Goal: Information Seeking & Learning: Learn about a topic

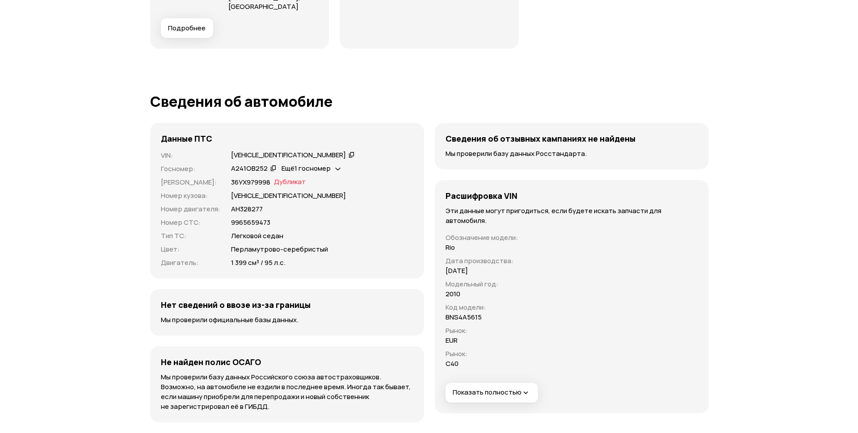
scroll to position [2861, 0]
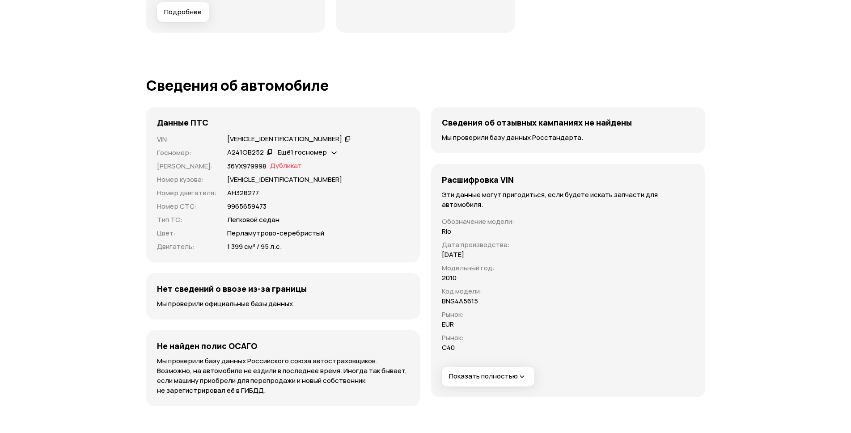
click at [173, 17] on span "Подробнее" at bounding box center [183, 12] width 38 height 9
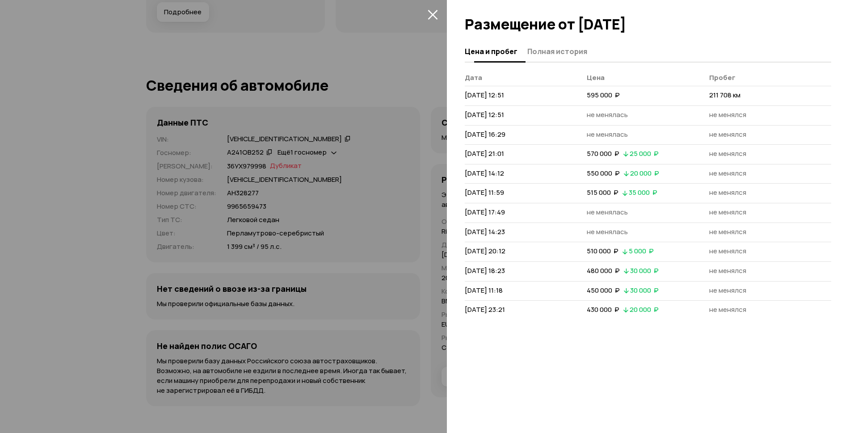
click at [571, 55] on span "Полная история" at bounding box center [558, 51] width 60 height 9
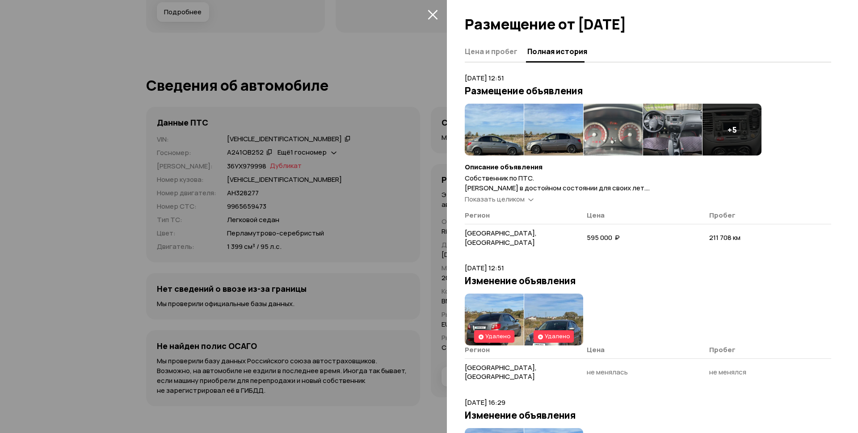
click at [514, 197] on span "Показать целиком" at bounding box center [495, 198] width 60 height 9
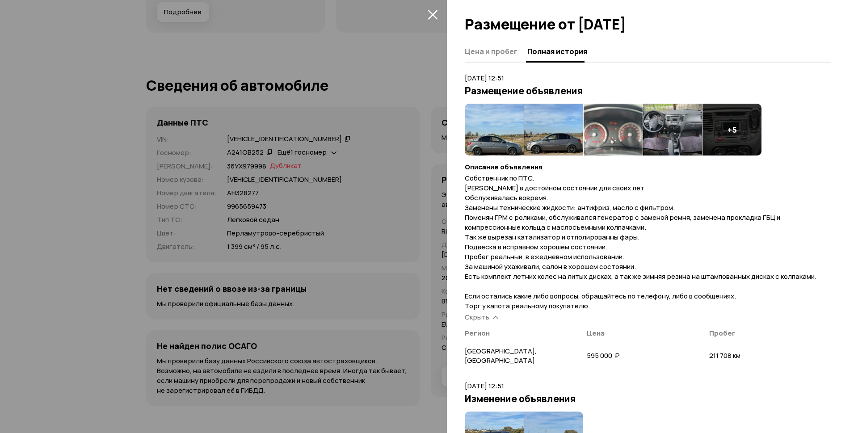
click at [503, 123] on img at bounding box center [494, 130] width 59 height 52
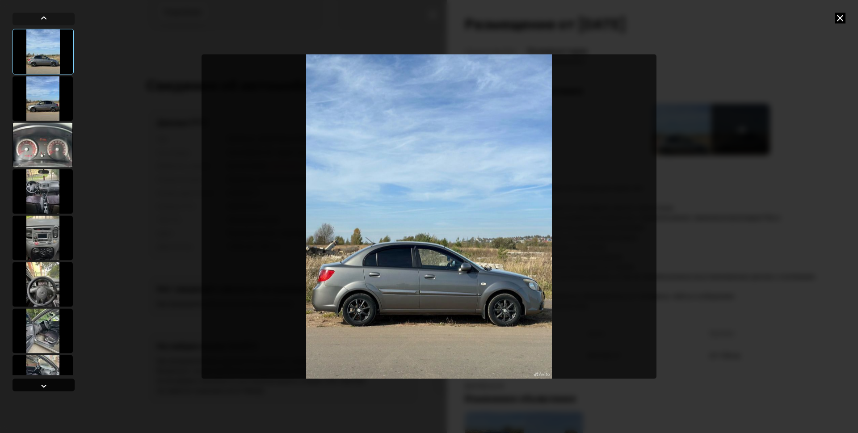
click at [36, 389] on div at bounding box center [44, 385] width 62 height 13
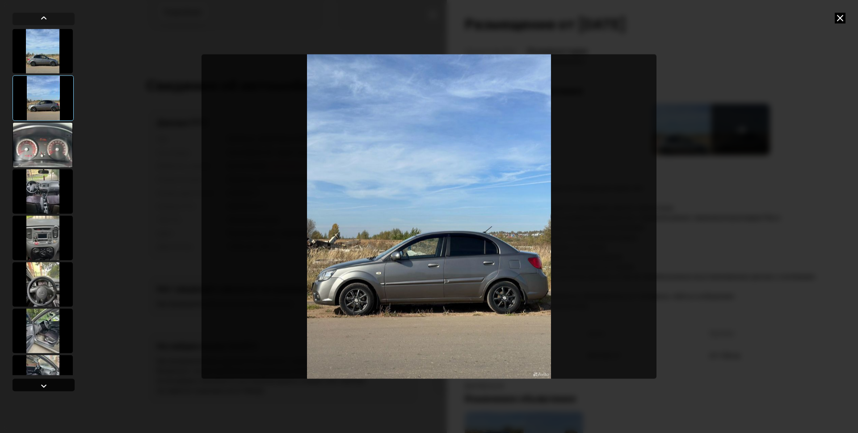
click at [36, 389] on div at bounding box center [44, 385] width 62 height 13
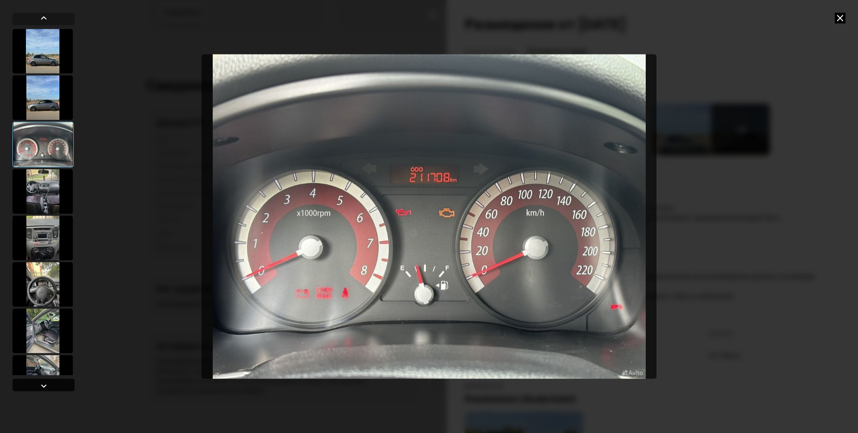
click at [36, 389] on div at bounding box center [44, 385] width 62 height 13
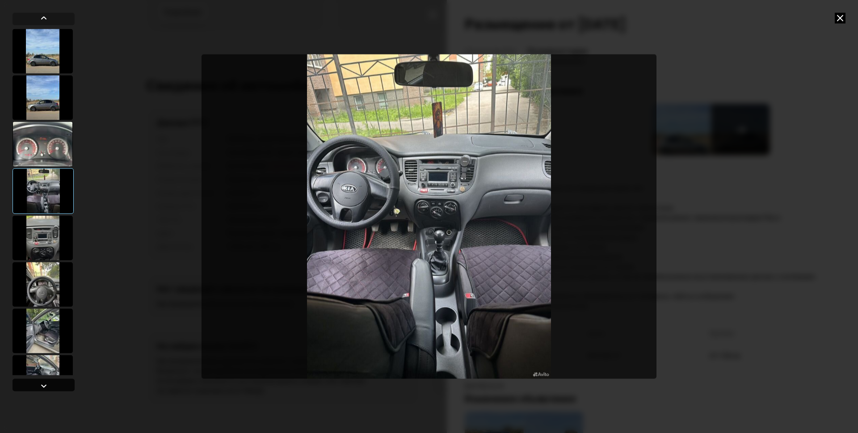
click at [36, 389] on div at bounding box center [44, 385] width 62 height 13
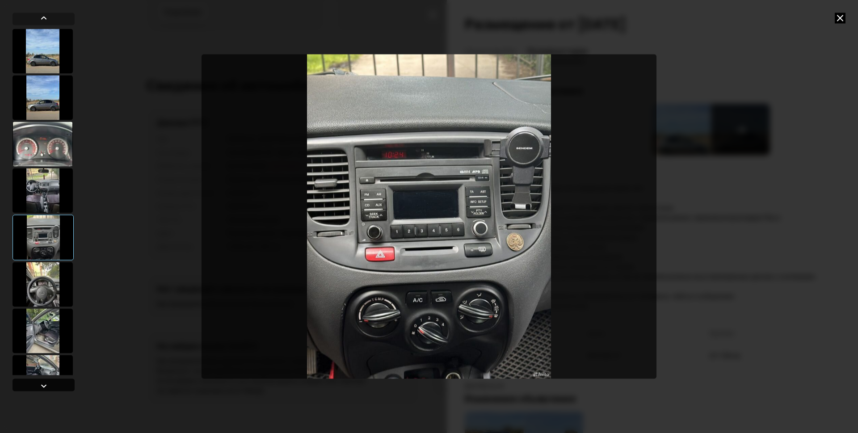
click at [36, 389] on div at bounding box center [44, 385] width 62 height 13
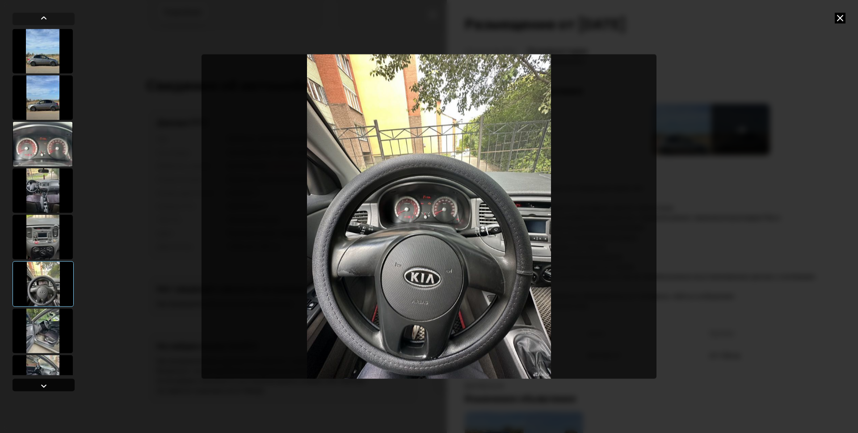
click at [36, 389] on div at bounding box center [44, 385] width 62 height 13
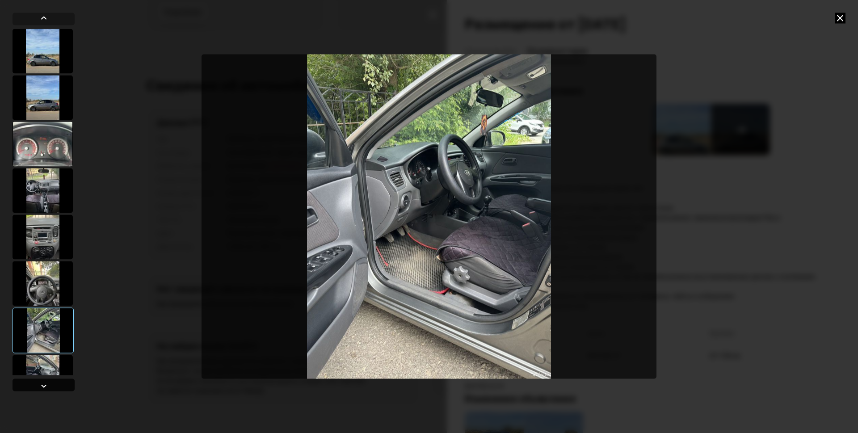
click at [36, 389] on div at bounding box center [44, 385] width 62 height 13
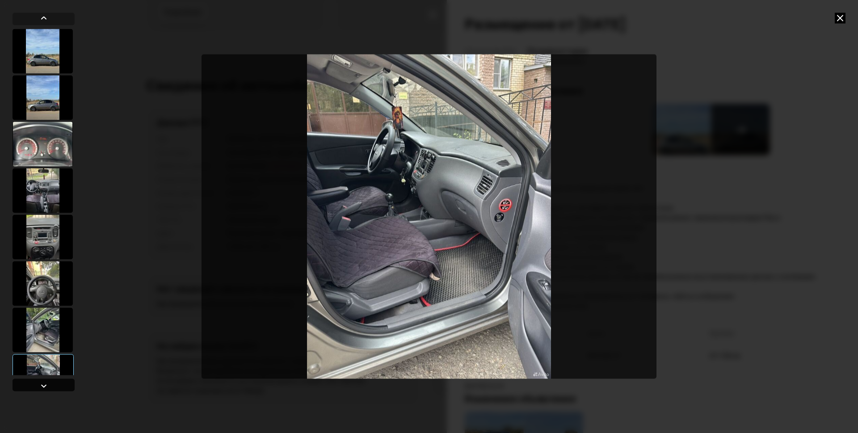
click at [36, 389] on div at bounding box center [44, 385] width 62 height 13
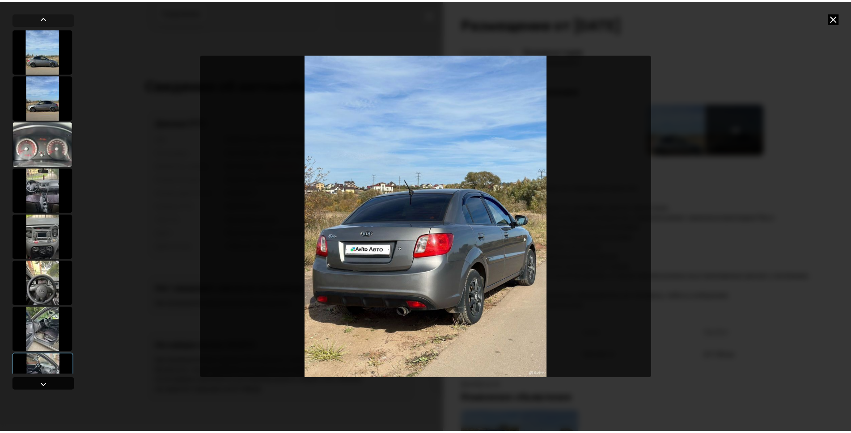
scroll to position [119, 0]
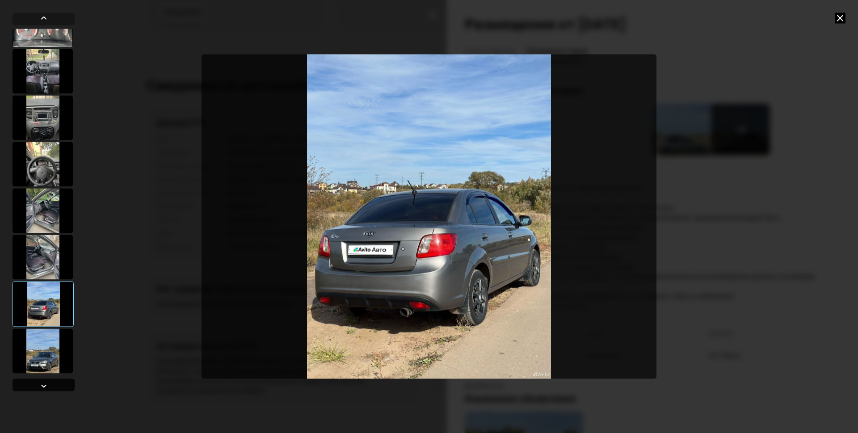
click at [36, 389] on div at bounding box center [44, 385] width 62 height 13
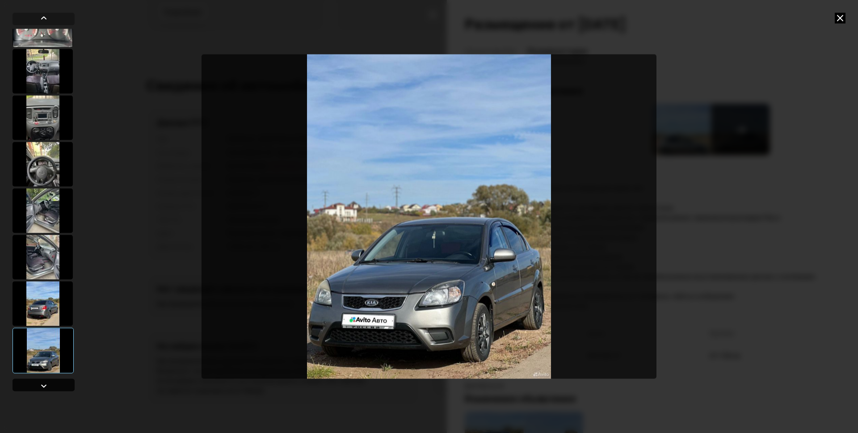
click at [36, 389] on div at bounding box center [44, 385] width 62 height 13
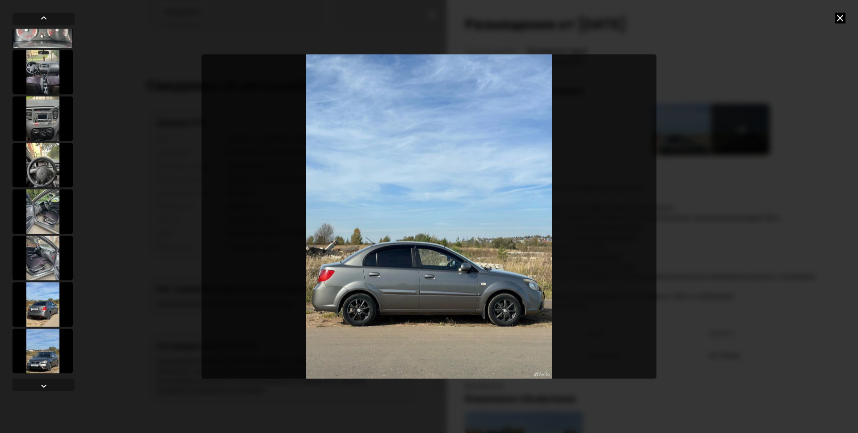
click at [834, 20] on div at bounding box center [429, 216] width 858 height 433
click at [841, 20] on icon at bounding box center [840, 18] width 11 height 11
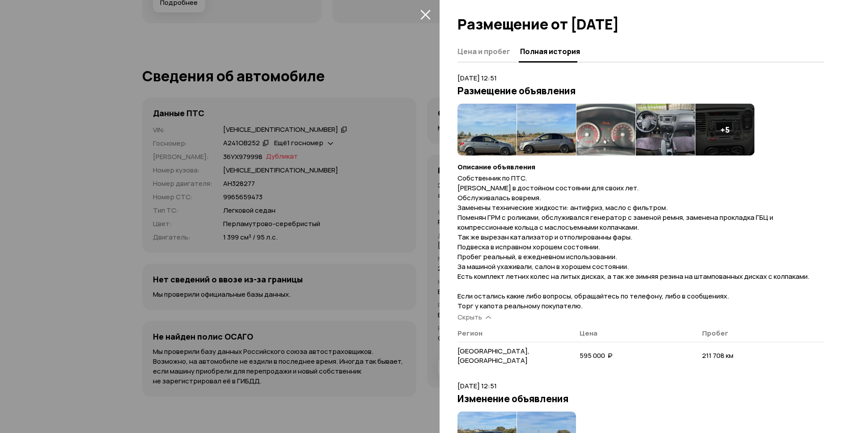
scroll to position [2861, 0]
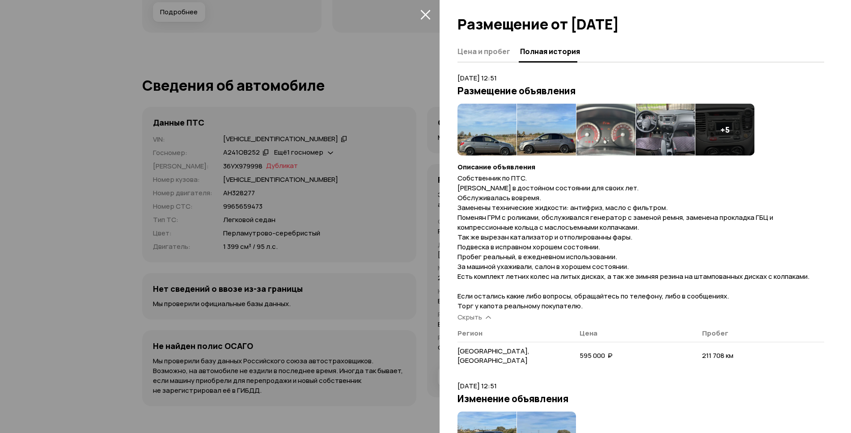
click at [424, 13] on icon "закрыть" at bounding box center [425, 14] width 10 height 10
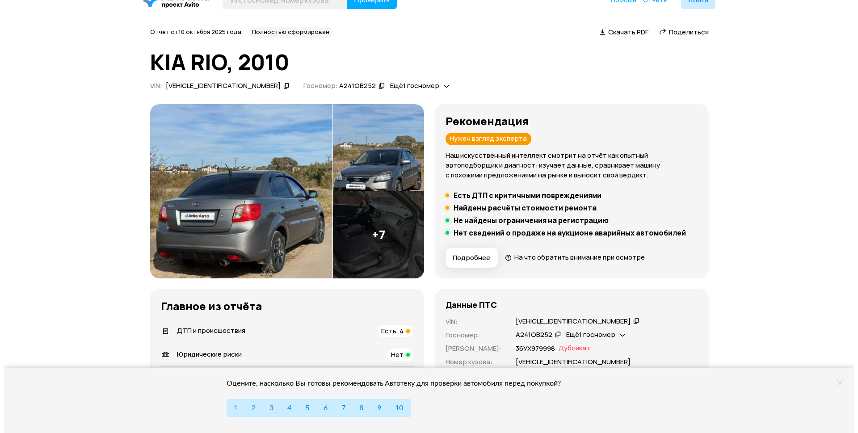
scroll to position [0, 0]
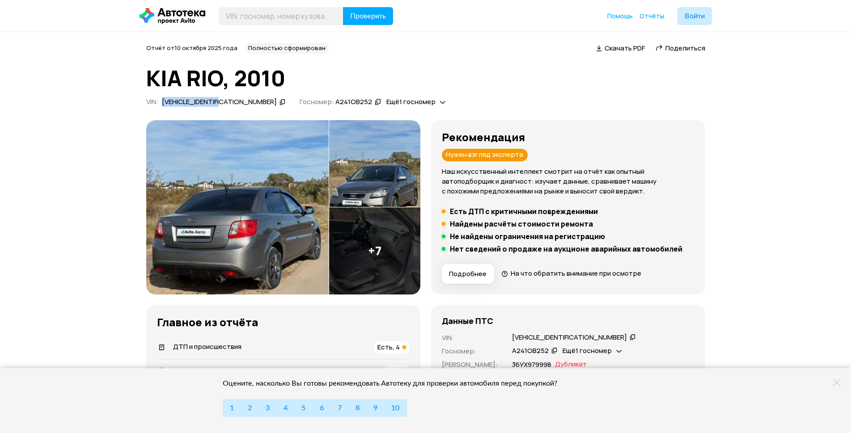
drag, startPoint x: 175, startPoint y: 110, endPoint x: 240, endPoint y: 112, distance: 64.4
click at [240, 107] on div "[VEHICLE_IDENTIFICATION_NUMBER]" at bounding box center [224, 101] width 127 height 9
copy div "[VEHICLE_IDENTIFICATION_NUMBER]"
click at [238, 168] on img at bounding box center [237, 207] width 182 height 174
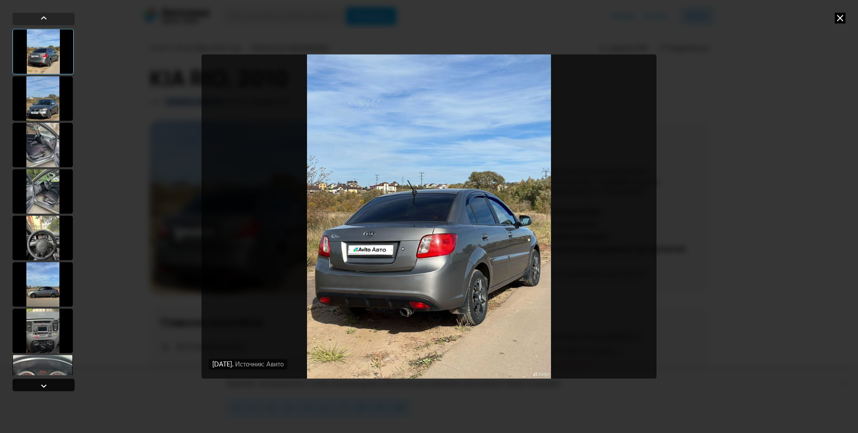
click at [31, 388] on div at bounding box center [44, 385] width 62 height 13
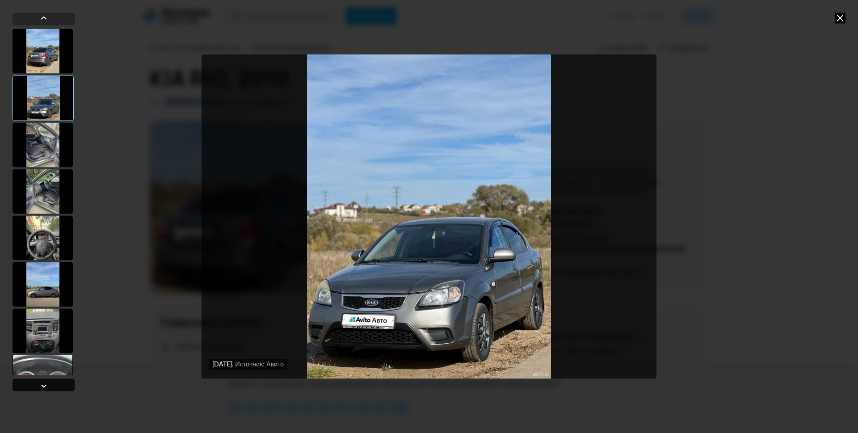
click at [31, 388] on div at bounding box center [44, 385] width 62 height 13
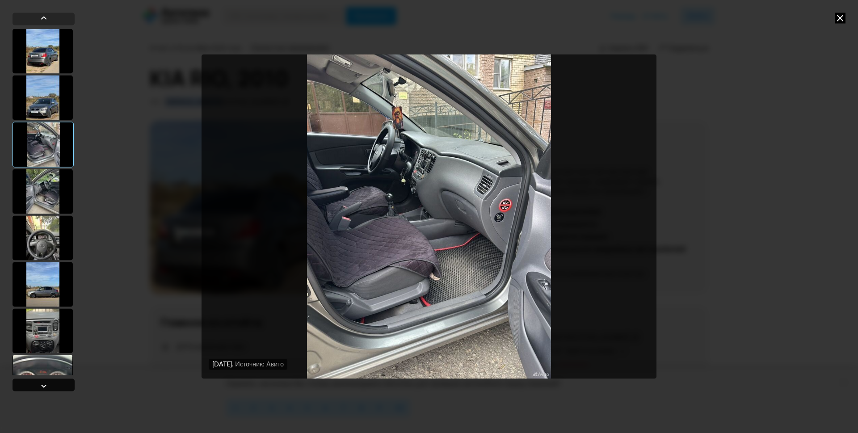
click at [31, 388] on div at bounding box center [44, 385] width 62 height 13
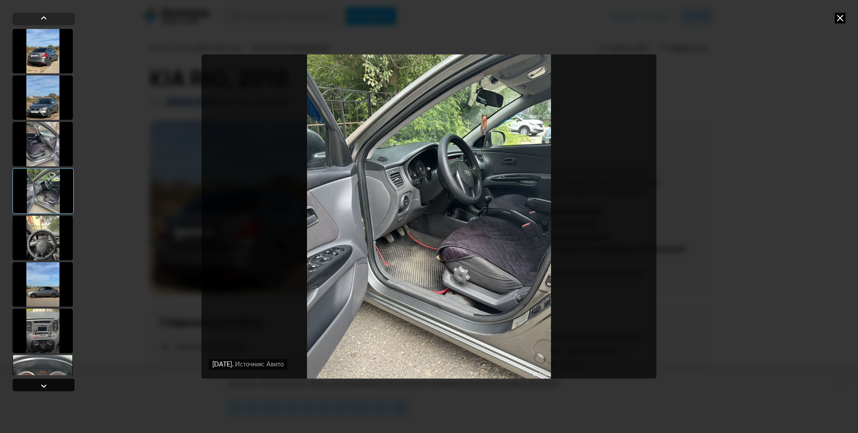
click at [31, 388] on div at bounding box center [44, 385] width 62 height 13
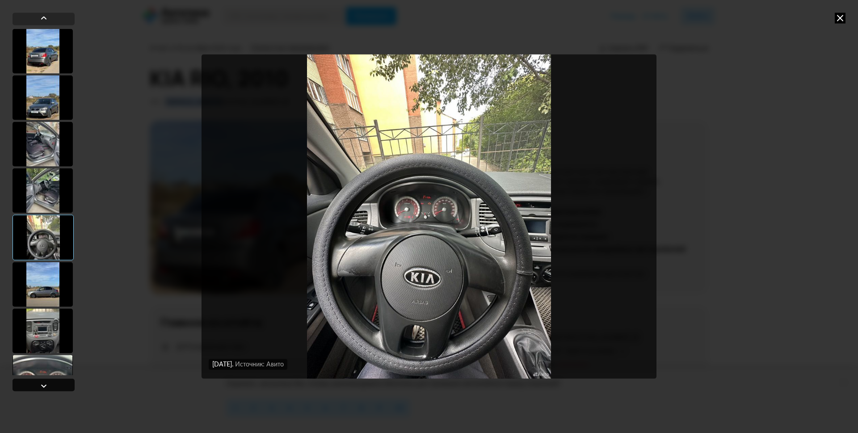
click at [31, 388] on div at bounding box center [44, 385] width 62 height 13
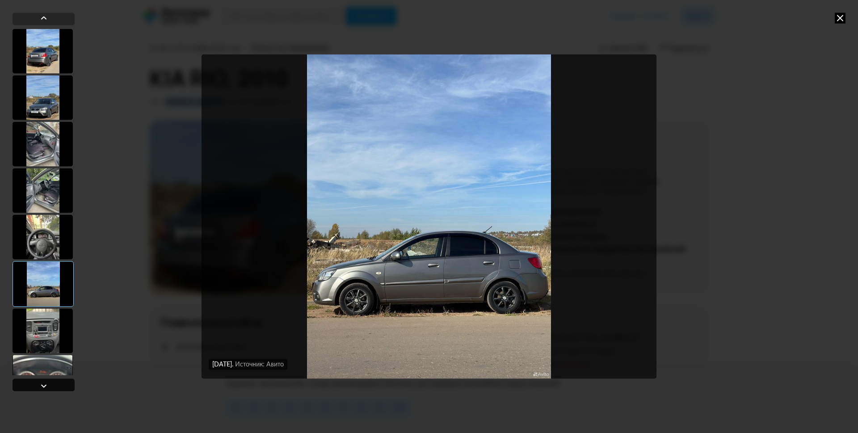
click at [31, 388] on div at bounding box center [44, 385] width 62 height 13
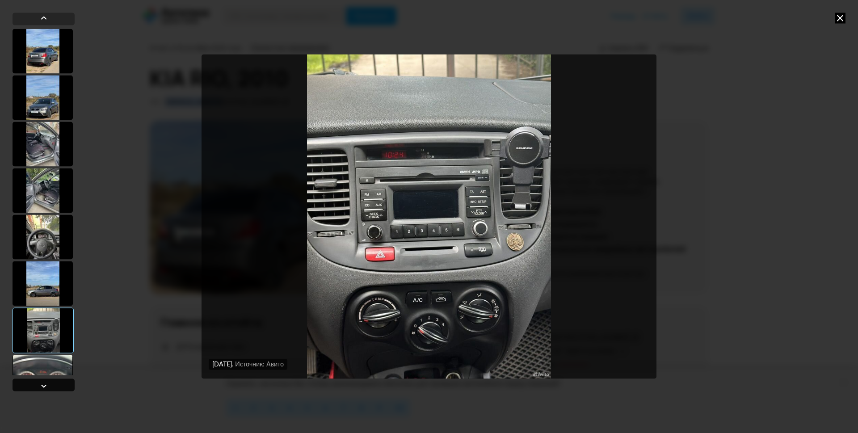
click at [31, 388] on div at bounding box center [44, 385] width 62 height 13
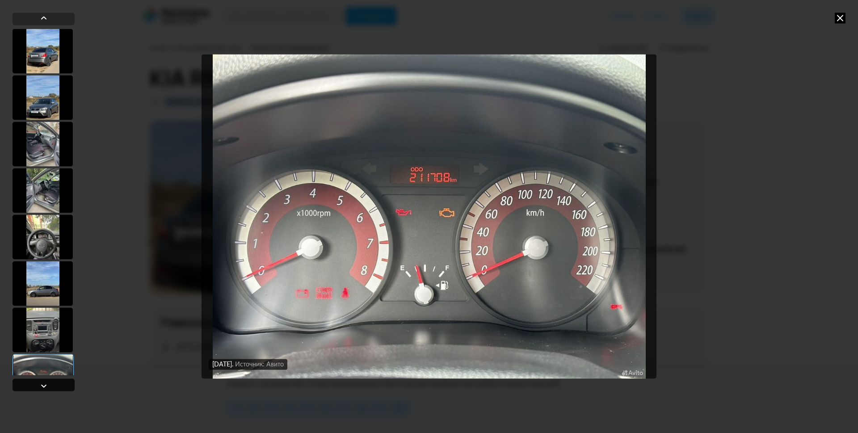
click at [31, 388] on div at bounding box center [44, 385] width 62 height 13
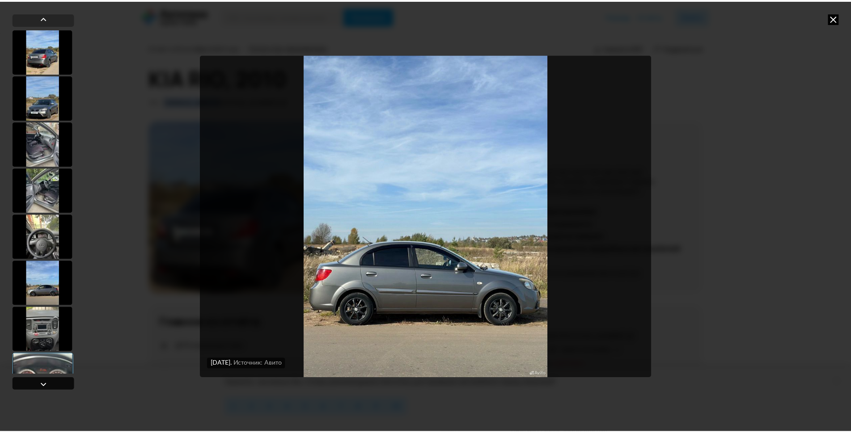
scroll to position [119, 0]
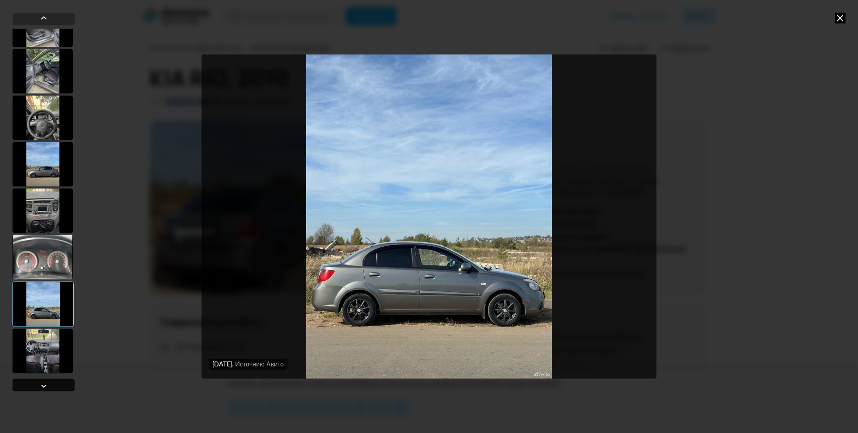
click at [31, 388] on div at bounding box center [44, 385] width 62 height 13
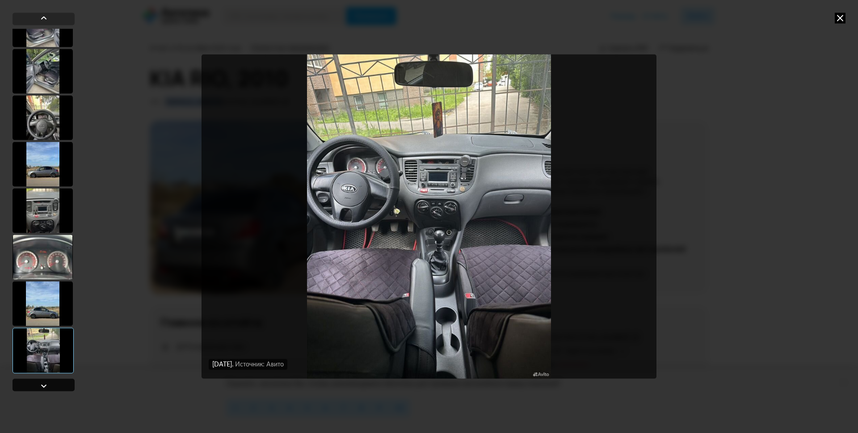
click at [31, 388] on div at bounding box center [44, 385] width 62 height 13
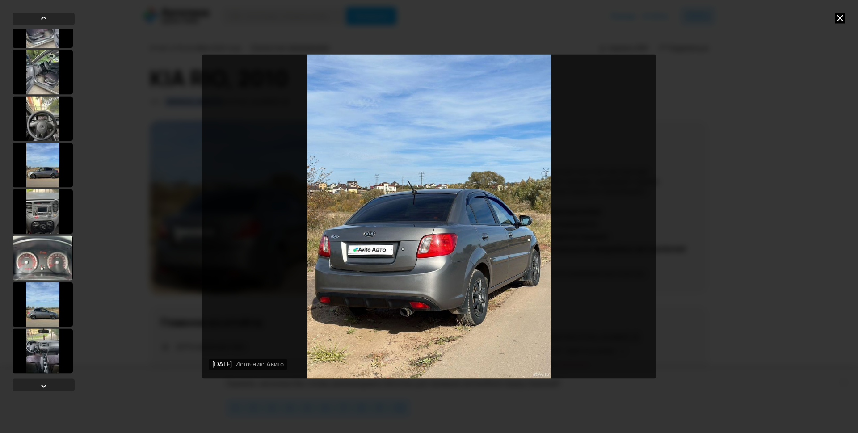
click at [55, 252] on div at bounding box center [43, 258] width 60 height 45
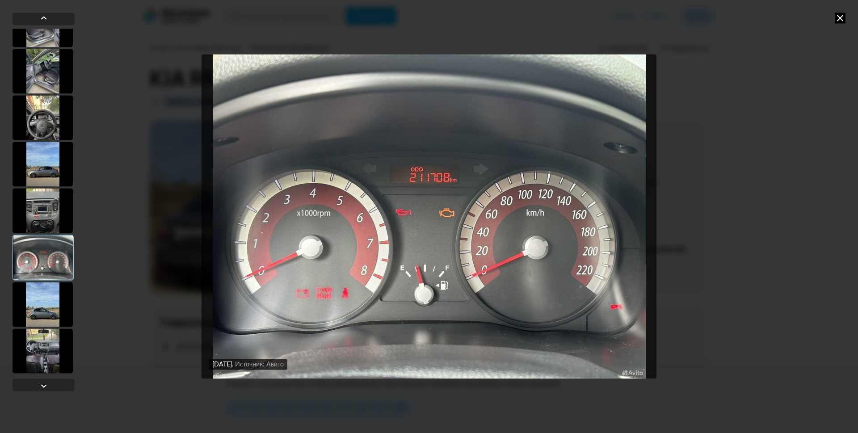
click at [47, 126] on div at bounding box center [43, 117] width 60 height 45
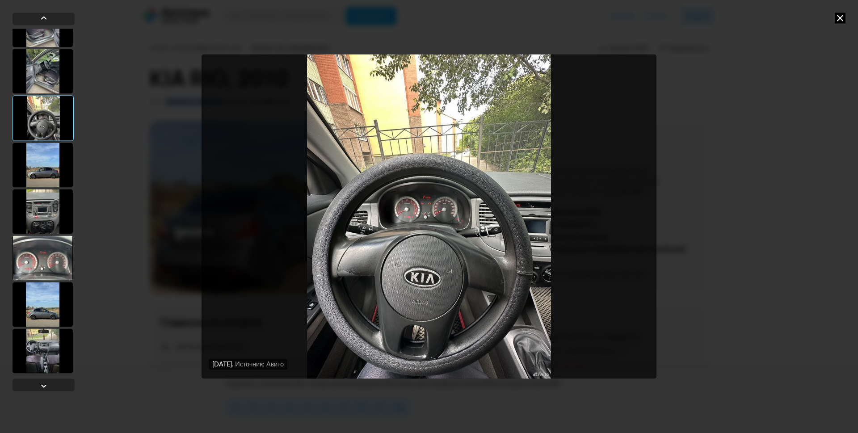
click at [49, 81] on div at bounding box center [43, 71] width 60 height 45
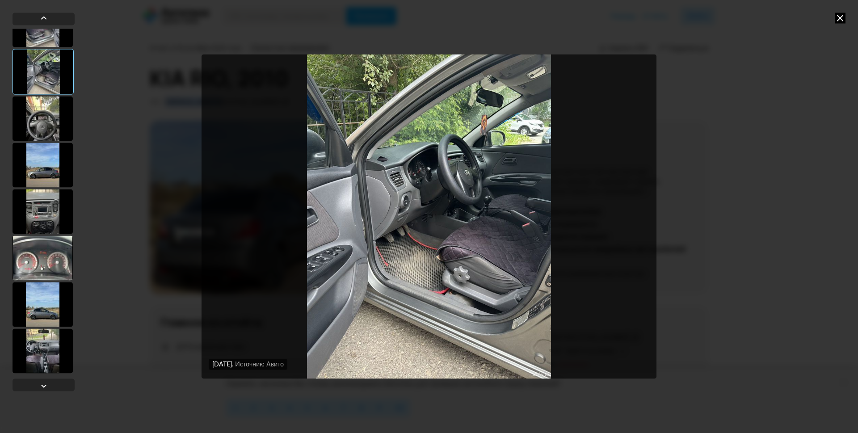
click at [54, 41] on div at bounding box center [43, 24] width 60 height 45
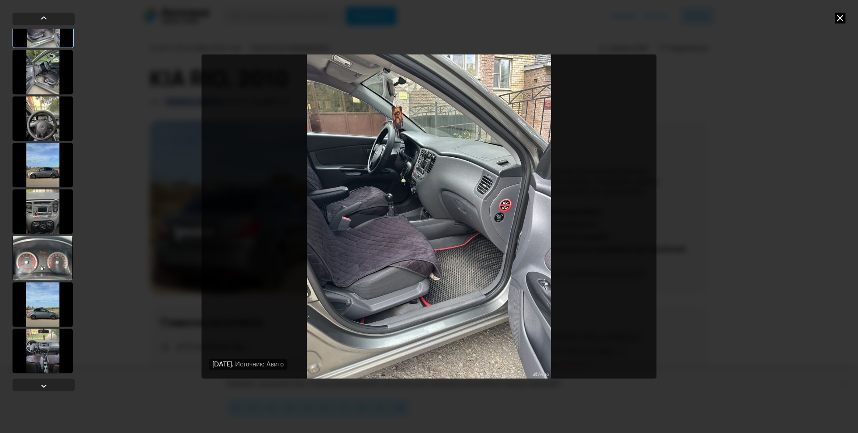
click at [841, 20] on icon at bounding box center [840, 18] width 11 height 11
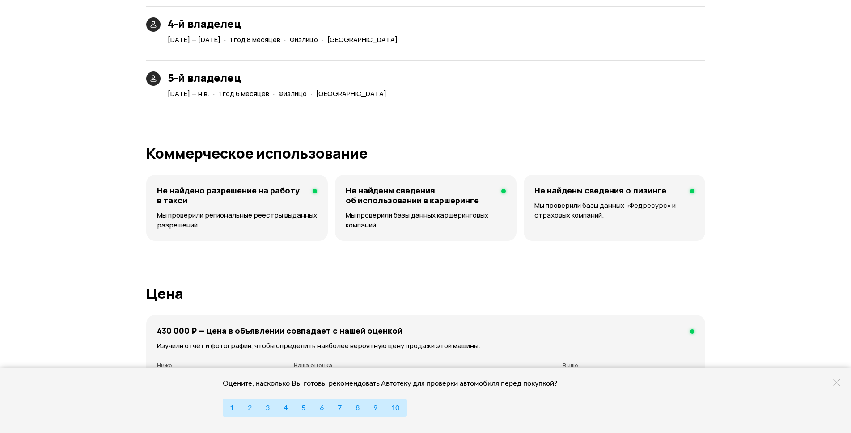
scroll to position [2191, 0]
